Goal: Task Accomplishment & Management: Use online tool/utility

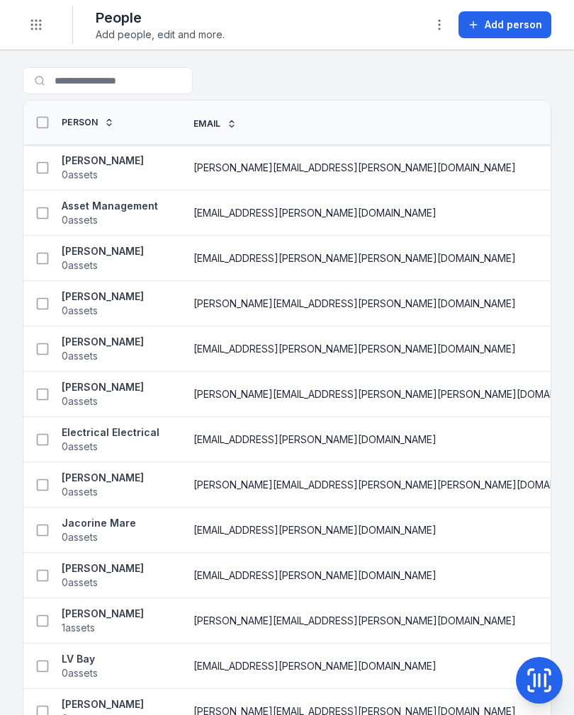
click at [28, 23] on button "Toggle Navigation" at bounding box center [36, 24] width 27 height 27
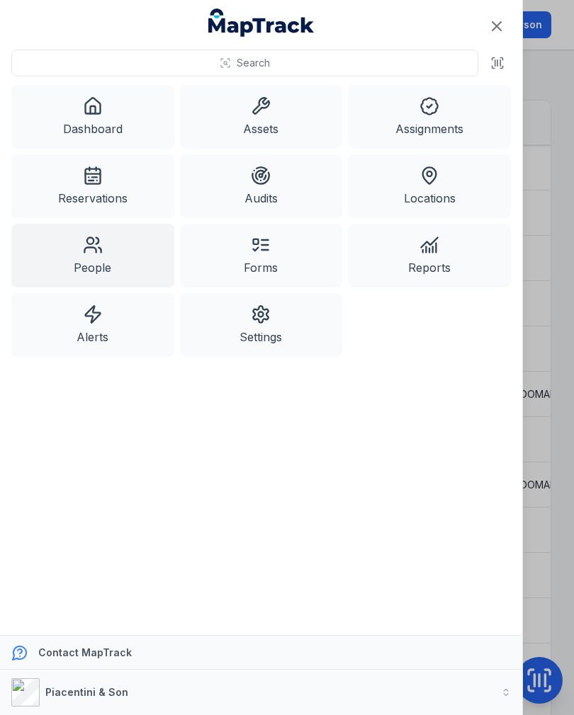
click at [264, 130] on link "Assets" at bounding box center [261, 117] width 163 height 64
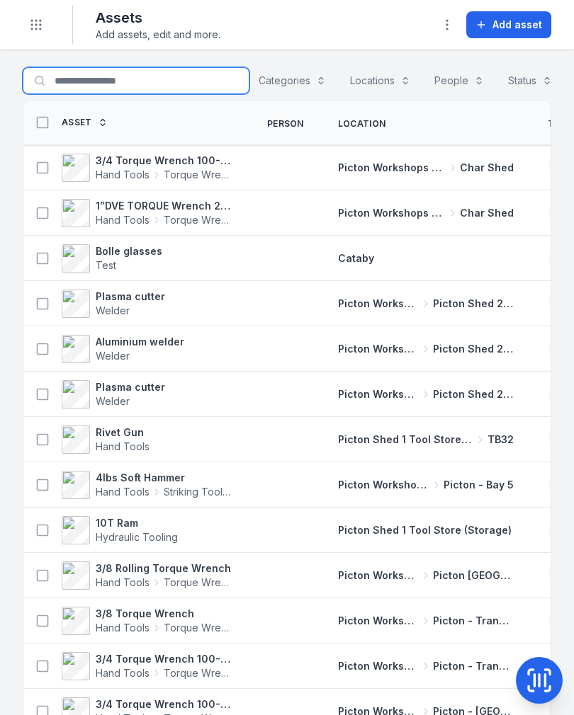
click at [123, 79] on input "Search for assets" at bounding box center [136, 80] width 227 height 27
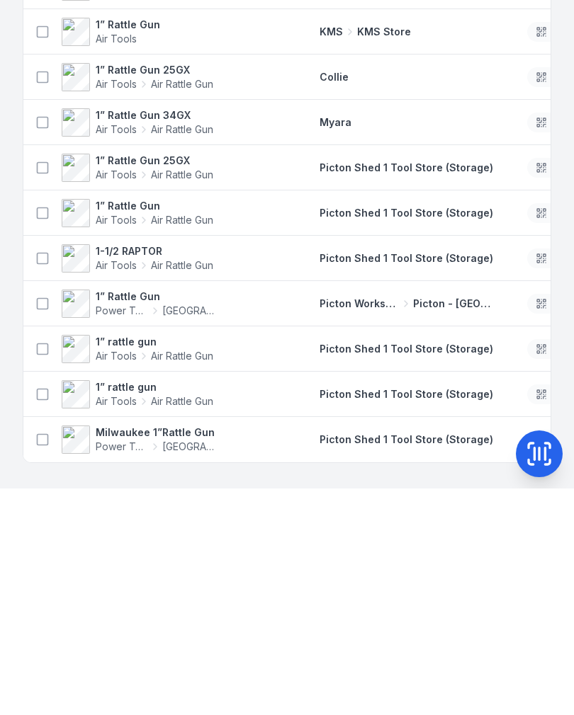
type input "**********"
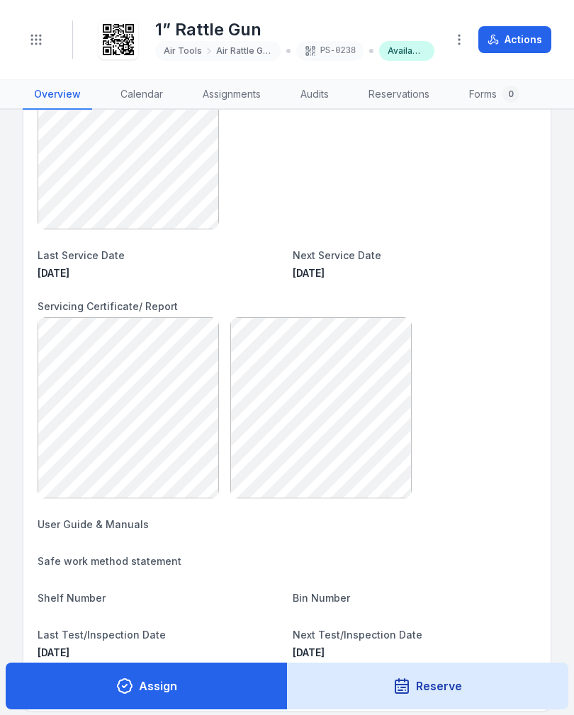
scroll to position [433, 0]
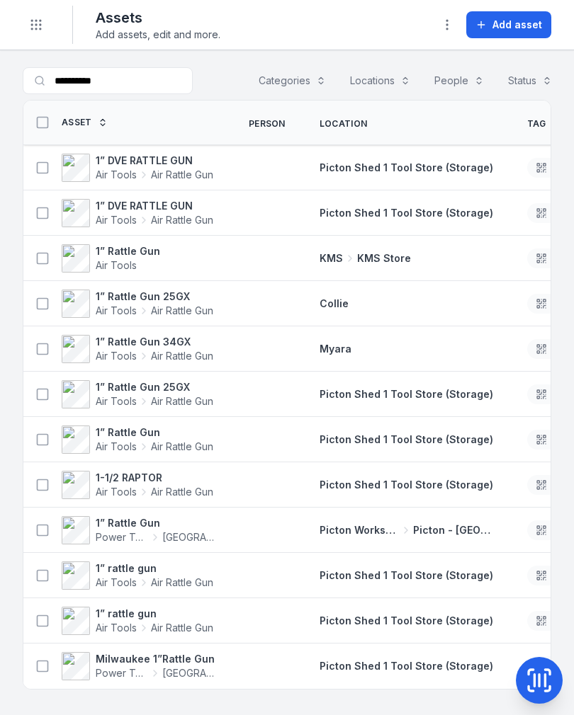
click at [30, 443] on button at bounding box center [42, 439] width 27 height 27
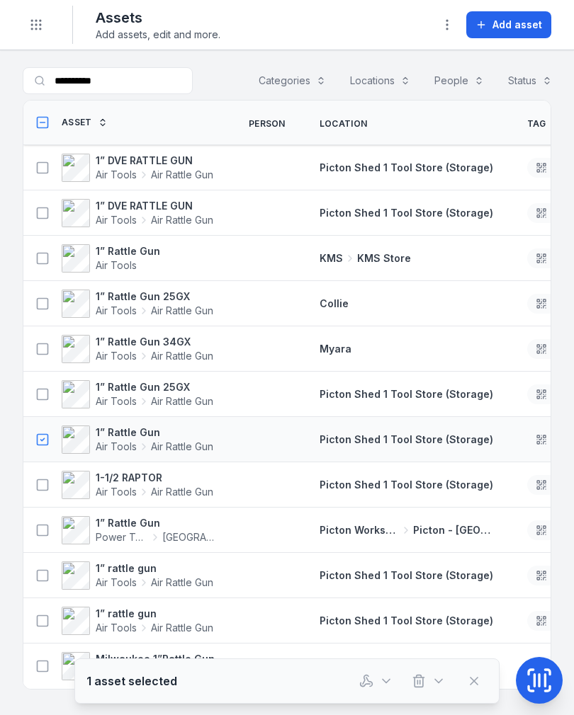
click at [545, 675] on icon at bounding box center [545, 681] width 0 height 12
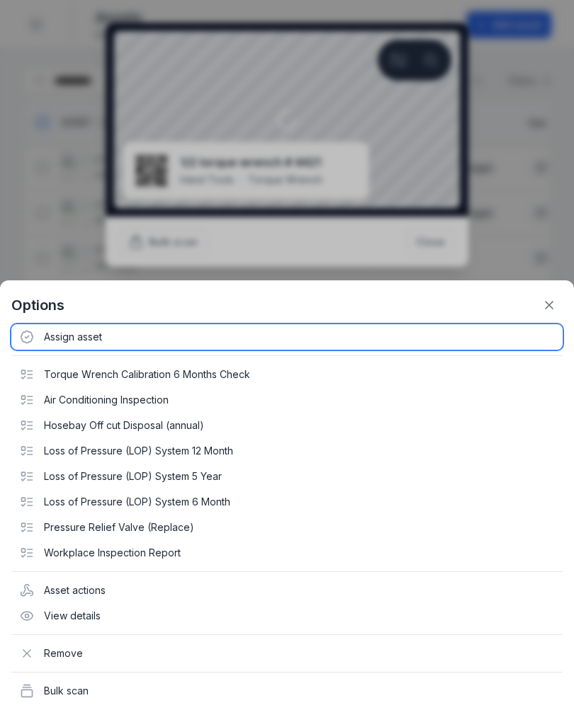
click at [90, 334] on div "Assign asset" at bounding box center [286, 336] width 551 height 25
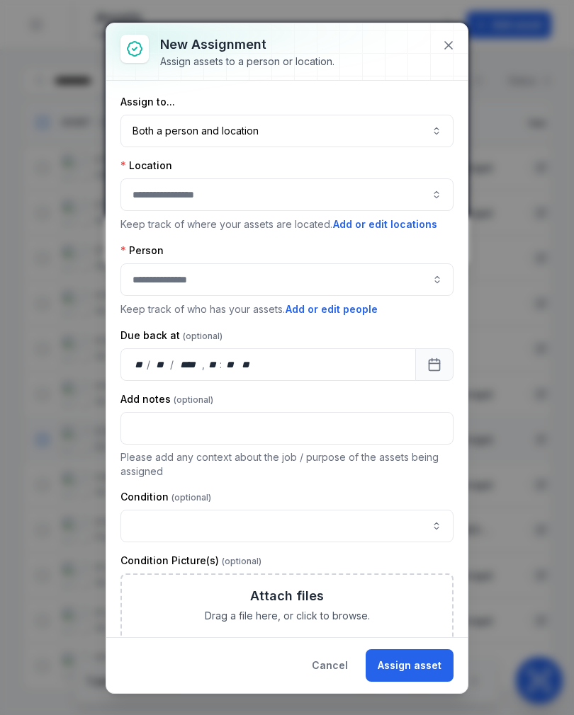
click at [348, 132] on button "Both a person and location ****" at bounding box center [286, 131] width 333 height 33
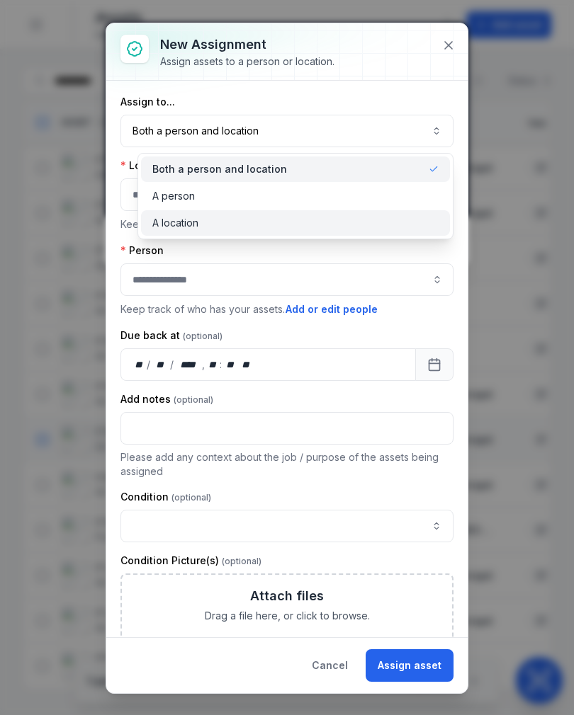
click at [263, 229] on div "A location" at bounding box center [295, 223] width 287 height 14
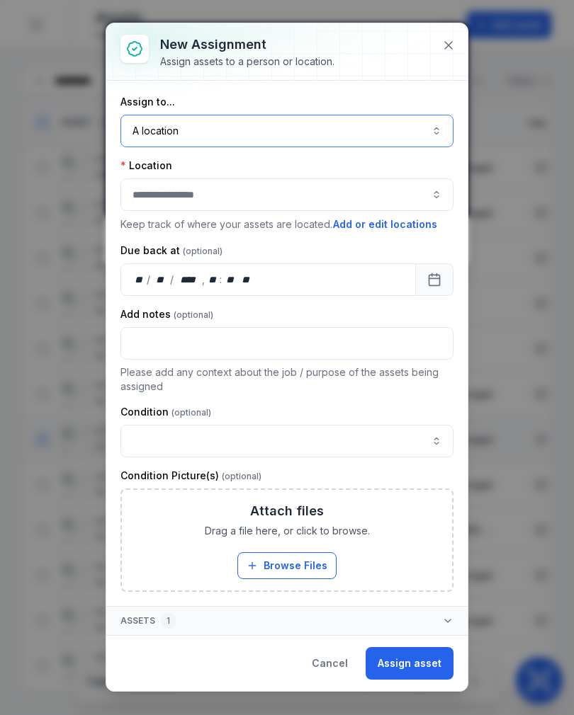
click at [301, 191] on button "button" at bounding box center [286, 194] width 333 height 33
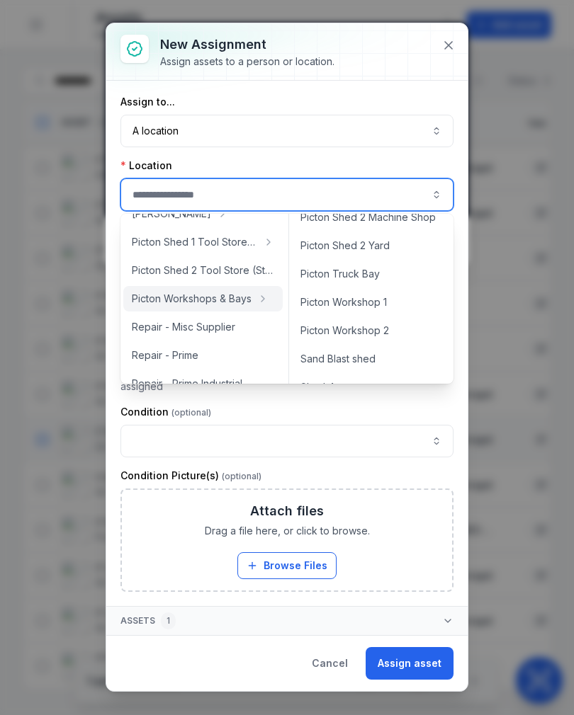
scroll to position [558, 0]
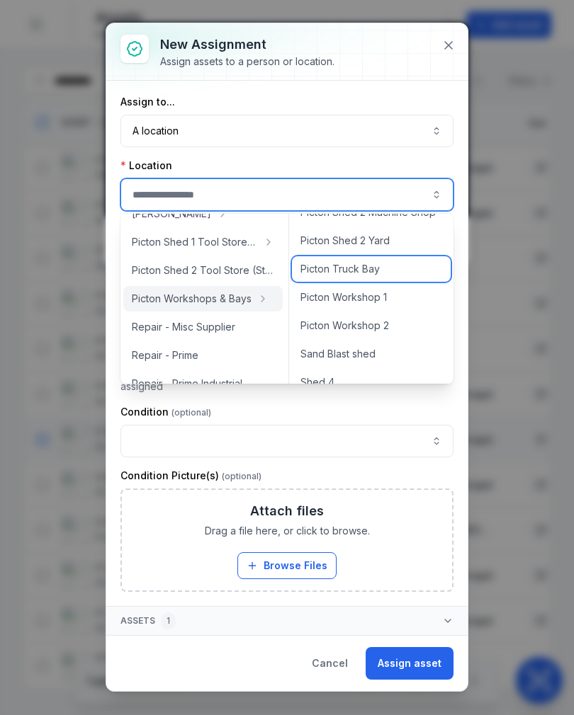
click at [391, 272] on div "Picton Truck Bay" at bounding box center [371, 268] width 159 height 25
type input "**********"
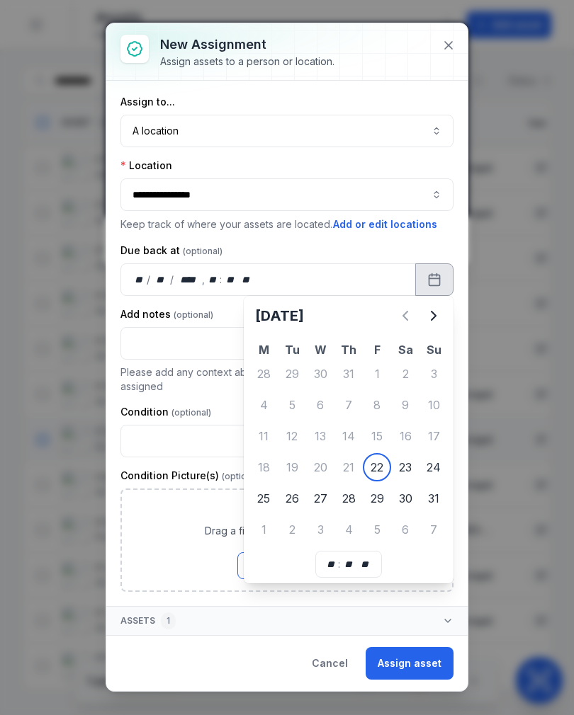
click at [379, 456] on button "button" at bounding box center [286, 441] width 333 height 33
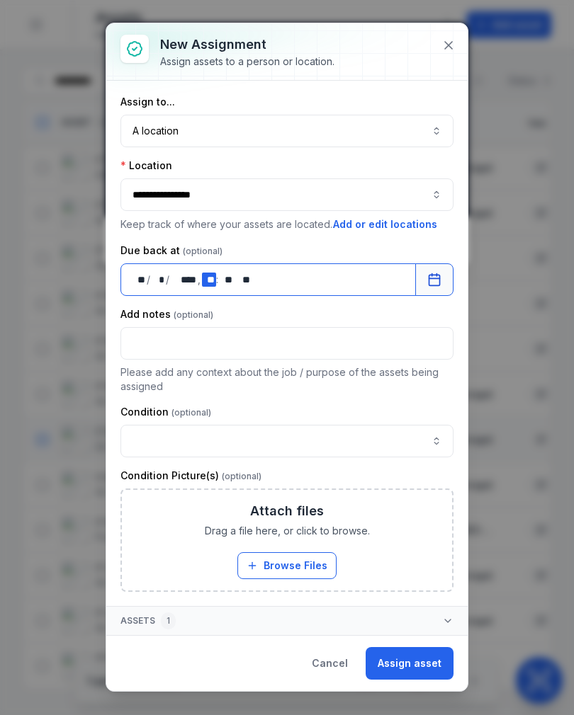
click at [207, 273] on div "** **" at bounding box center [209, 280] width 14 height 14
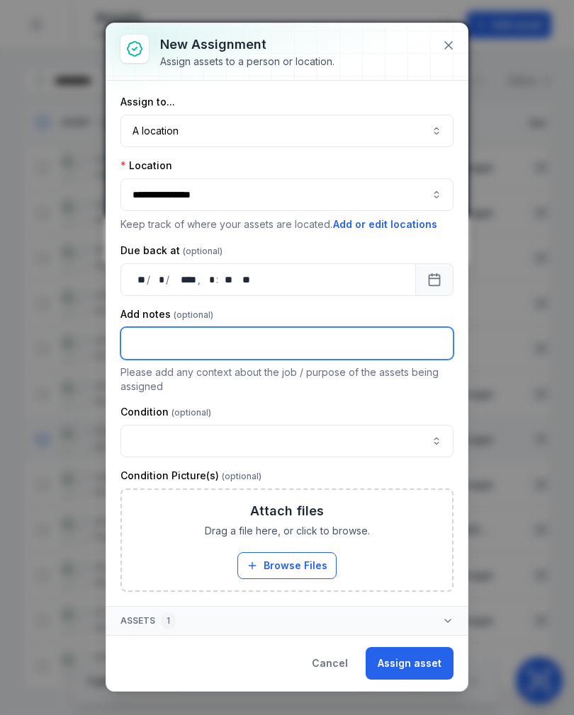
click at [339, 352] on input "text" at bounding box center [286, 343] width 333 height 33
type input "*******"
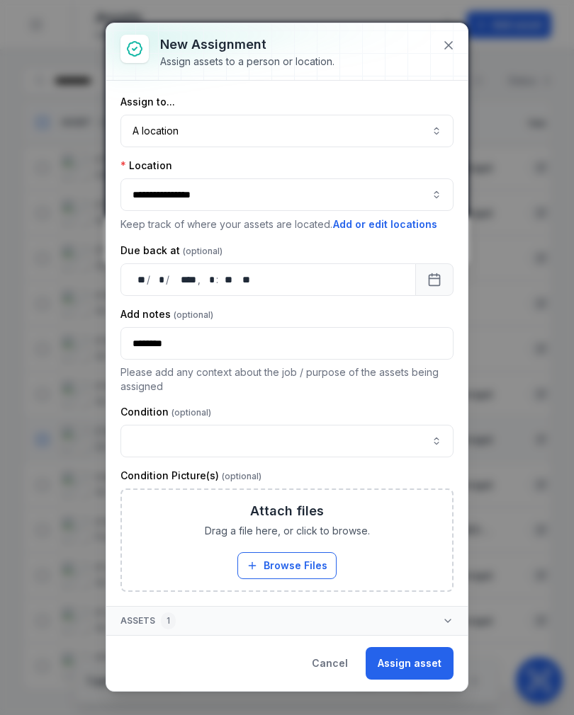
click at [439, 666] on button "Assign asset" at bounding box center [409, 663] width 88 height 33
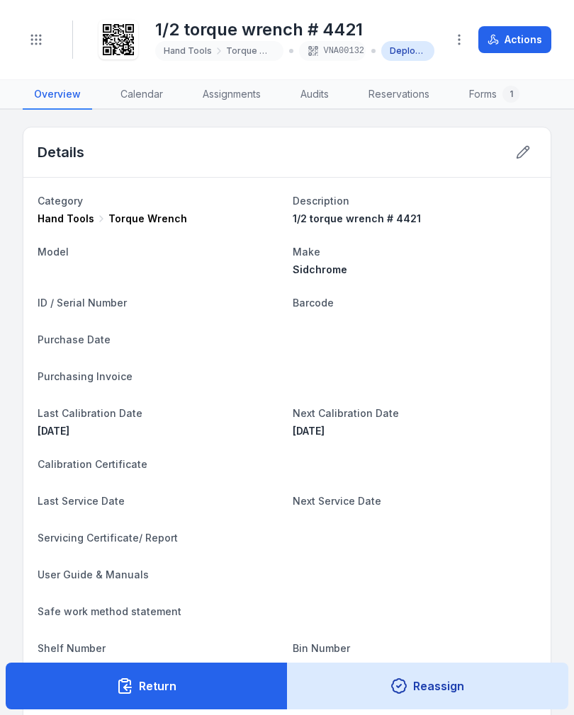
click at [47, 30] on div "Toggle Navigation" at bounding box center [36, 40] width 27 height 38
click at [40, 52] on button "Toggle Navigation" at bounding box center [36, 39] width 27 height 27
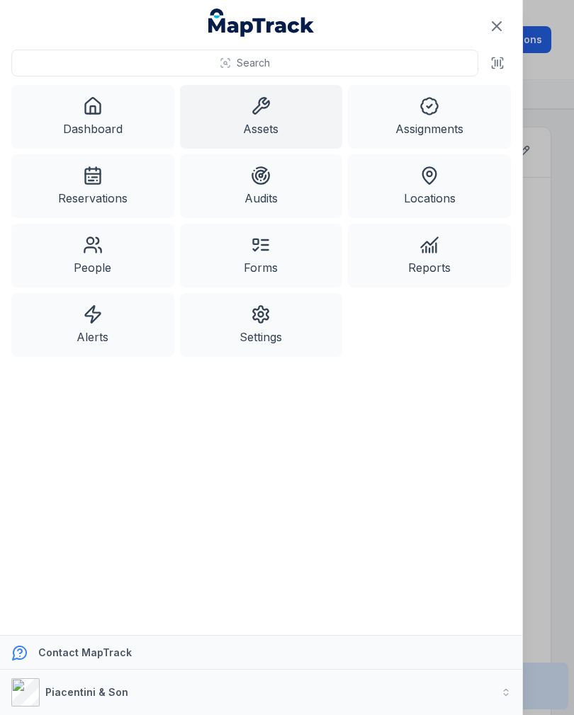
click at [270, 123] on link "Assets" at bounding box center [261, 117] width 163 height 64
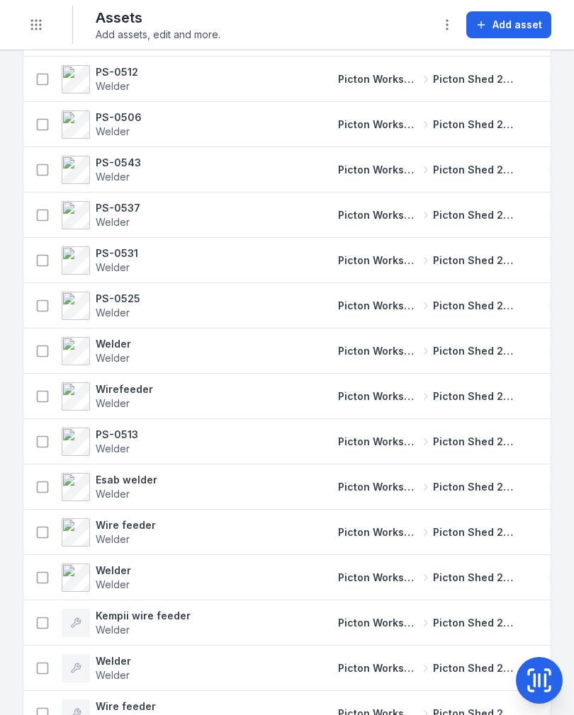
scroll to position [2673, 0]
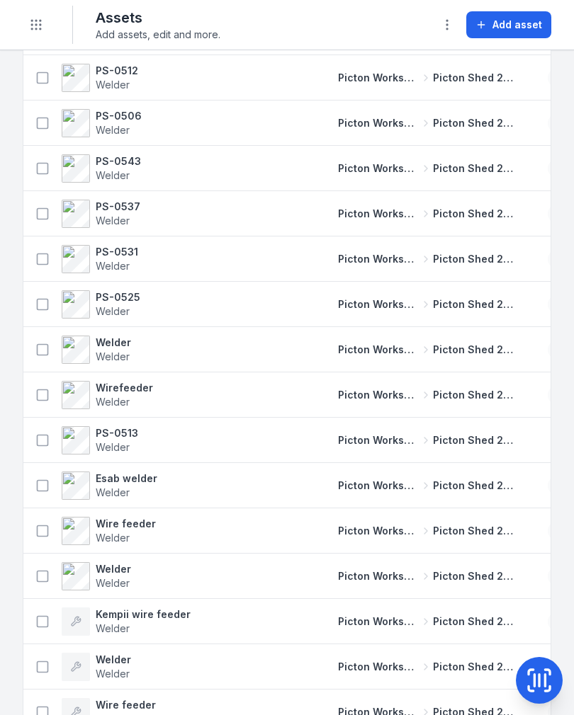
click at [499, 434] on span "Picton Shed 2 Fabrication Shop" at bounding box center [473, 440] width 81 height 14
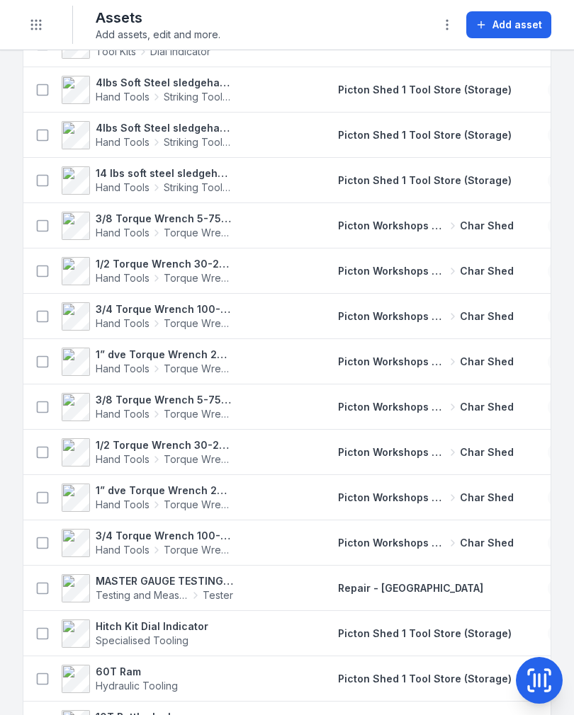
scroll to position [1258, 0]
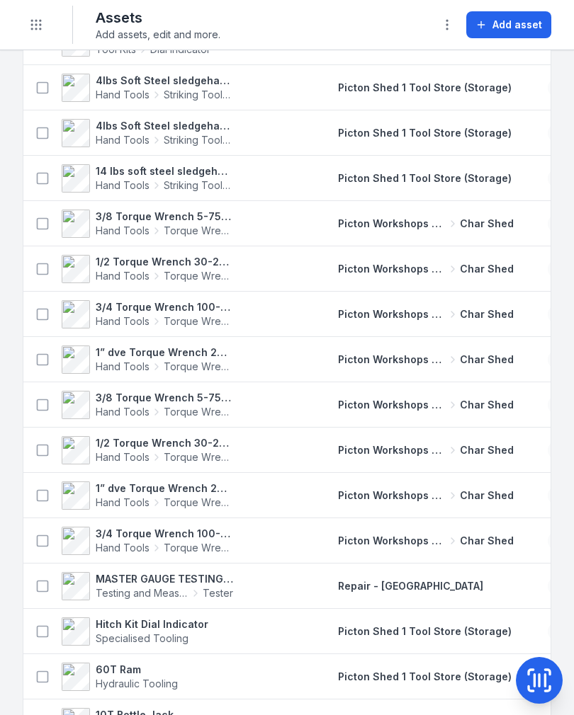
click at [40, 21] on circle "Toggle navigation" at bounding box center [40, 20] width 1 height 1
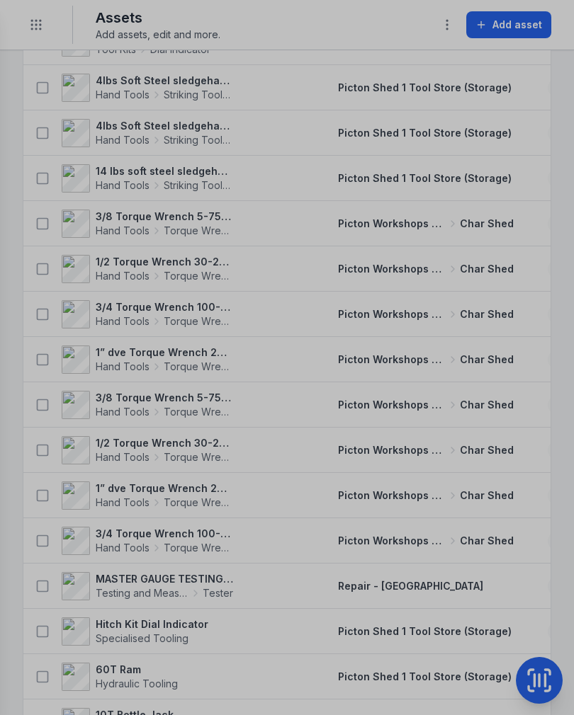
click at [25, 24] on div at bounding box center [287, 357] width 574 height 715
